Goal: Find specific page/section

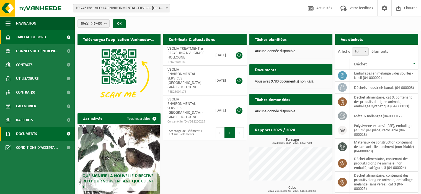
click at [28, 136] on span "Documents" at bounding box center [26, 134] width 21 height 14
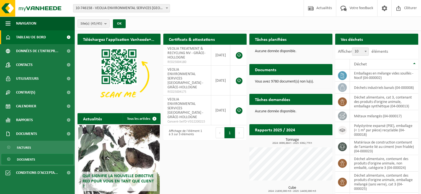
click at [29, 160] on span "Documents" at bounding box center [26, 160] width 18 height 11
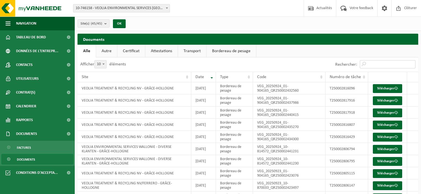
click at [379, 64] on input "Rechercher:" at bounding box center [387, 64] width 56 height 8
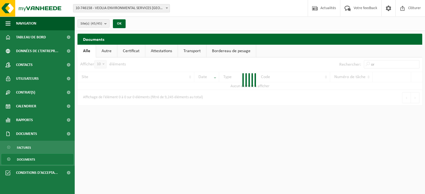
type input "o"
